Goal: Task Accomplishment & Management: Manage account settings

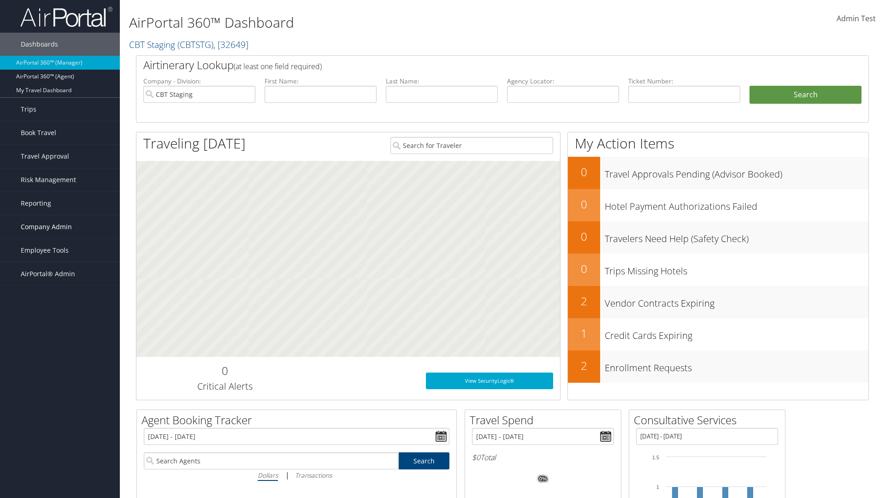
click at [60, 227] on span "Company Admin" at bounding box center [46, 226] width 51 height 23
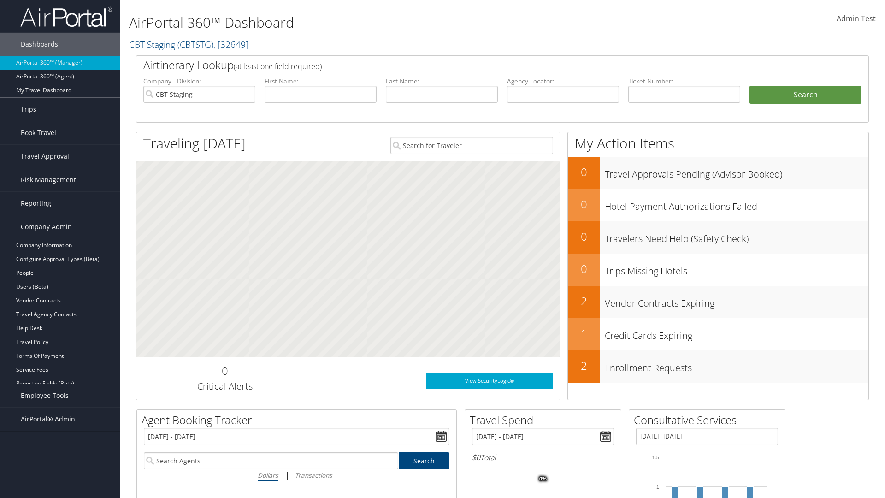
click at [60, 425] on link "Airtinerary® Settings" at bounding box center [60, 425] width 120 height 14
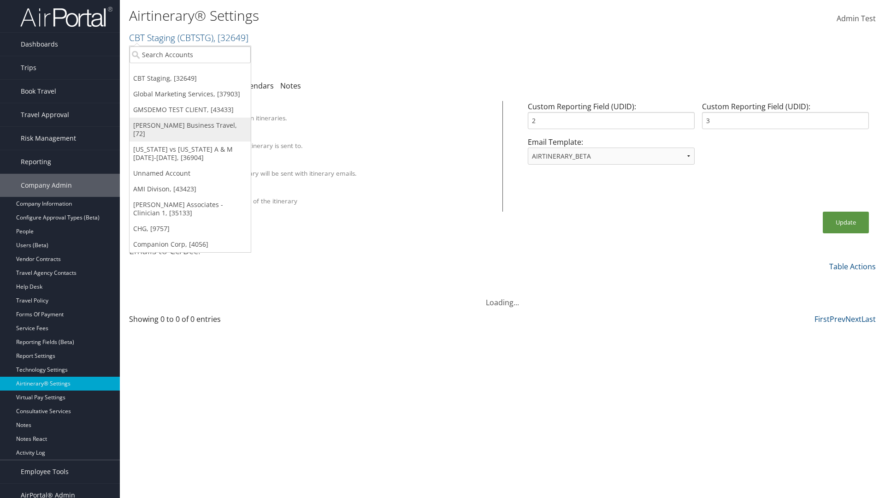
click at [190, 125] on link "[PERSON_NAME] Business Travel, [72]" at bounding box center [189, 129] width 121 height 24
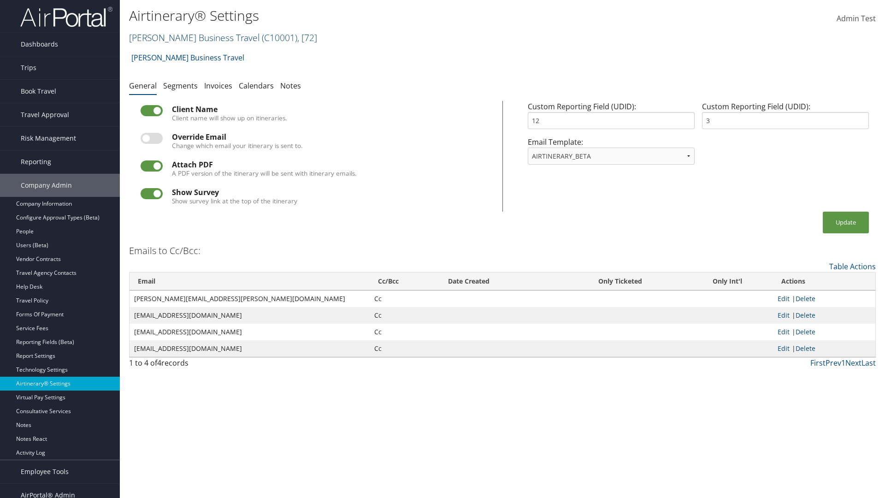
click at [190, 37] on link "Christopherson Business Travel ( C10001 ) , [ 72 ]" at bounding box center [223, 37] width 188 height 12
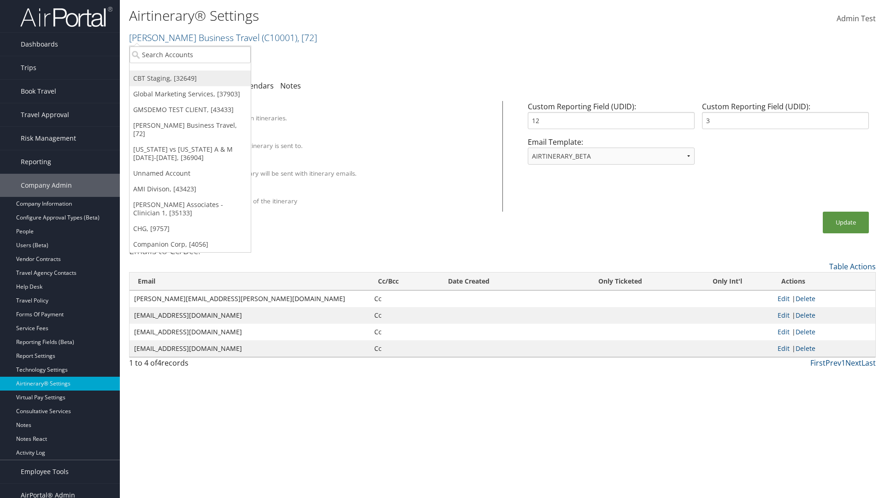
click at [190, 78] on link "CBT Staging, [32649]" at bounding box center [189, 78] width 121 height 16
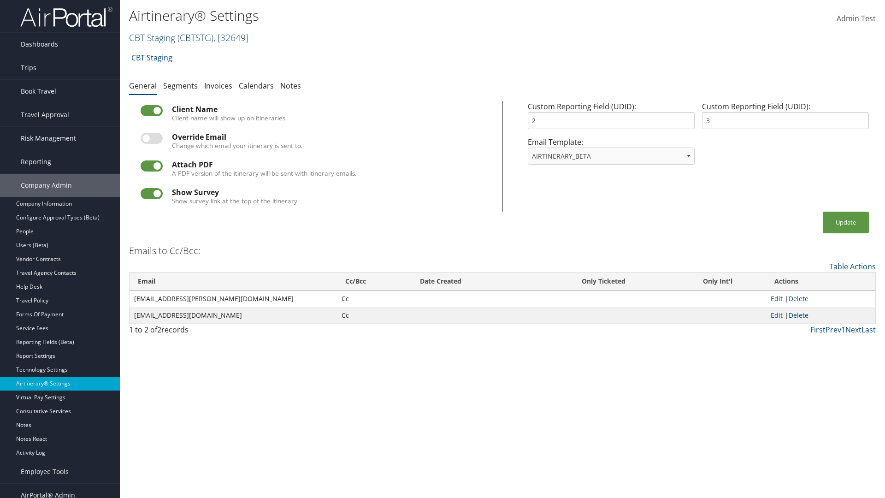
click at [152, 37] on link "CBT Staging ( CBTSTG ) , [ 32649 ]" at bounding box center [188, 37] width 119 height 12
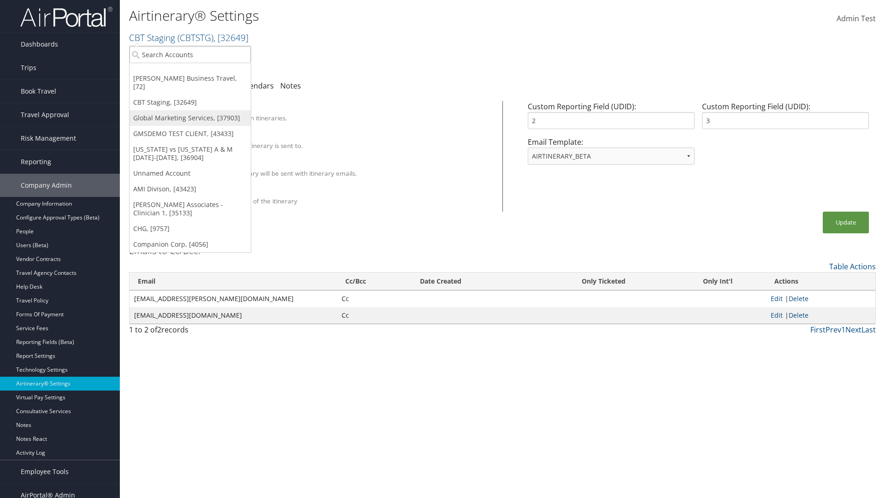
click at [190, 110] on link "Global Marketing Services, [37903]" at bounding box center [189, 118] width 121 height 16
